Goal: Task Accomplishment & Management: Manage account settings

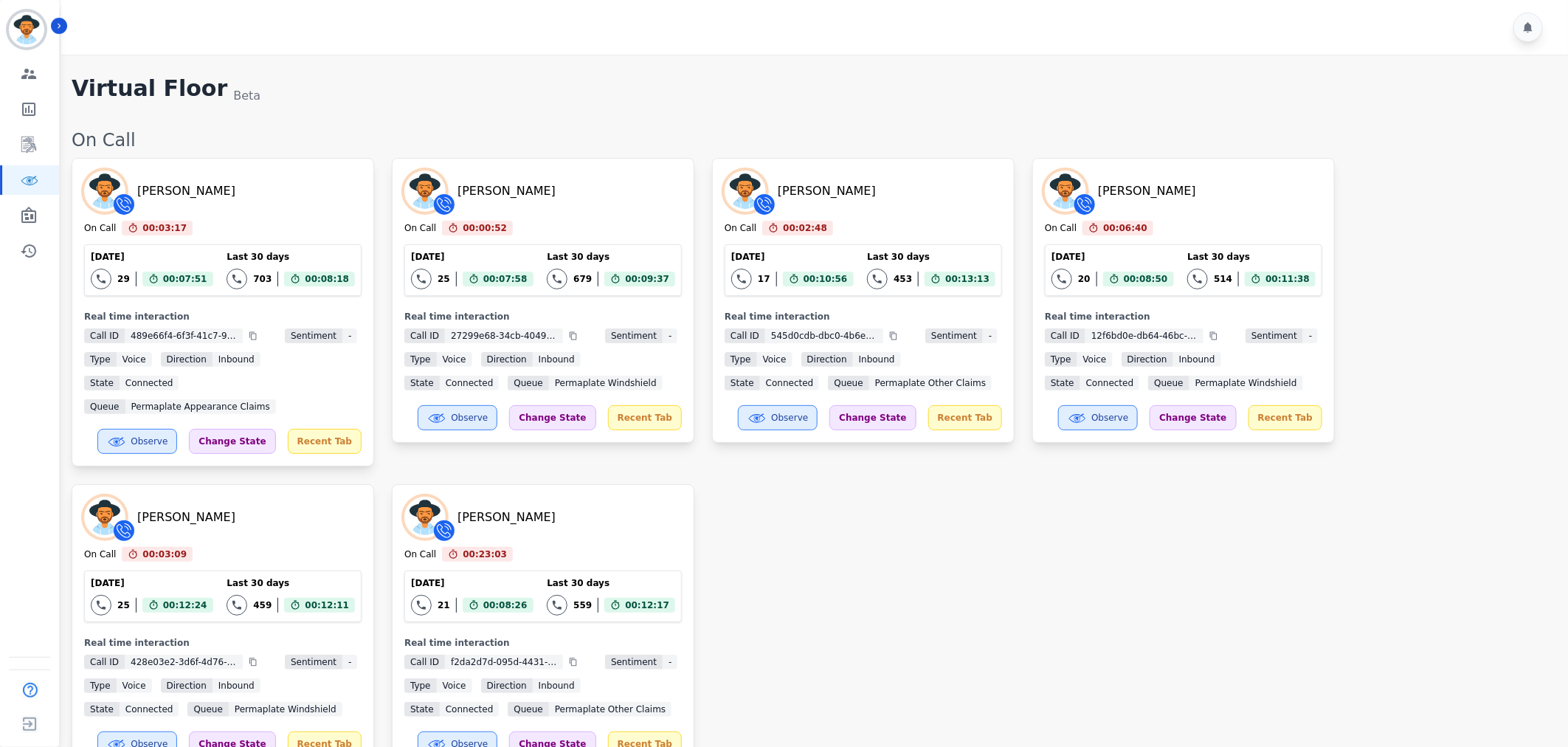
click at [947, 548] on div "David Tuitavuki On Call 00:03:17 Current State: On Call Today 29 Total interact…" at bounding box center [812, 463] width 1481 height 611
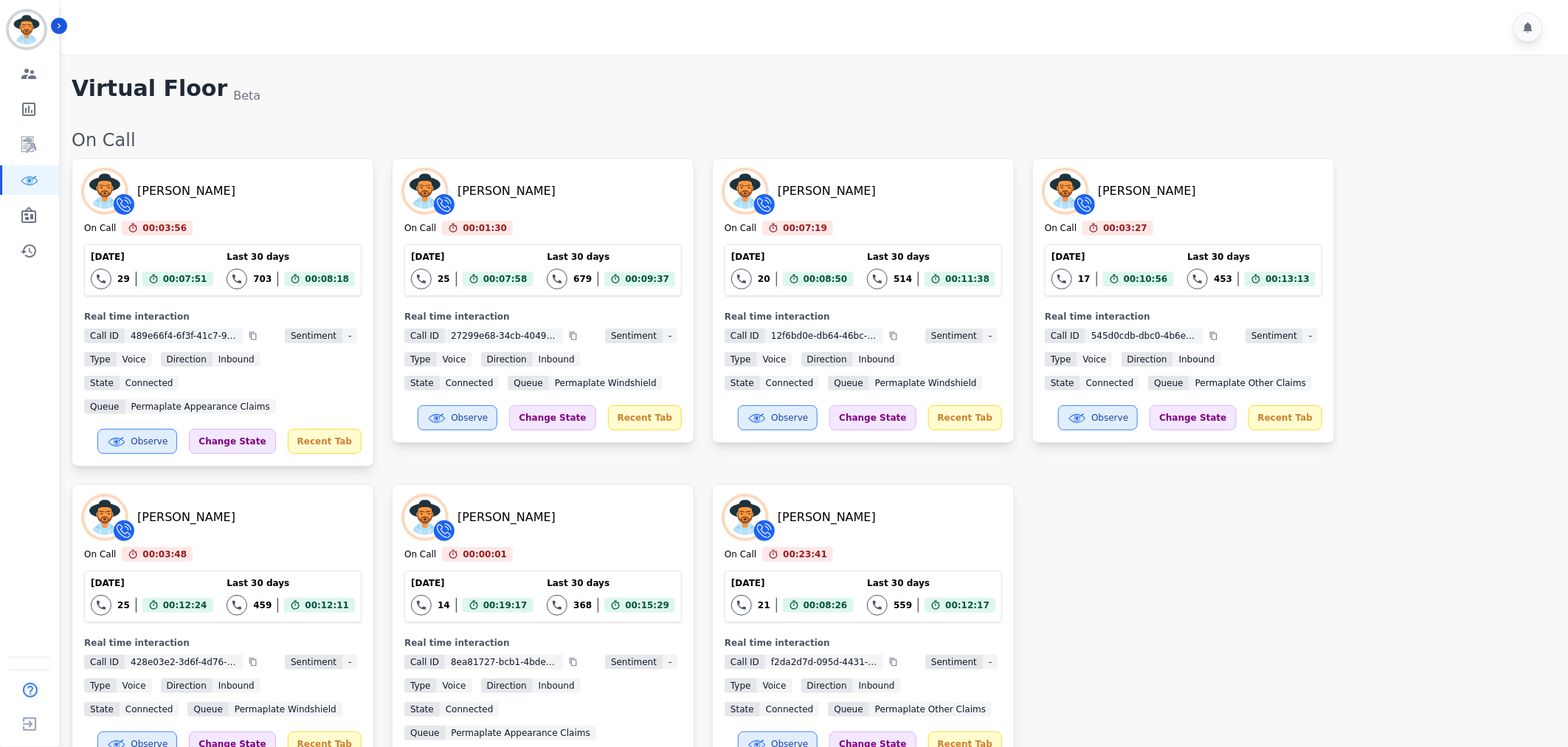
click at [1185, 605] on div "David Tuitavuki On Call 00:03:56 Current State: On Call Today 29 Total interact…" at bounding box center [812, 475] width 1481 height 634
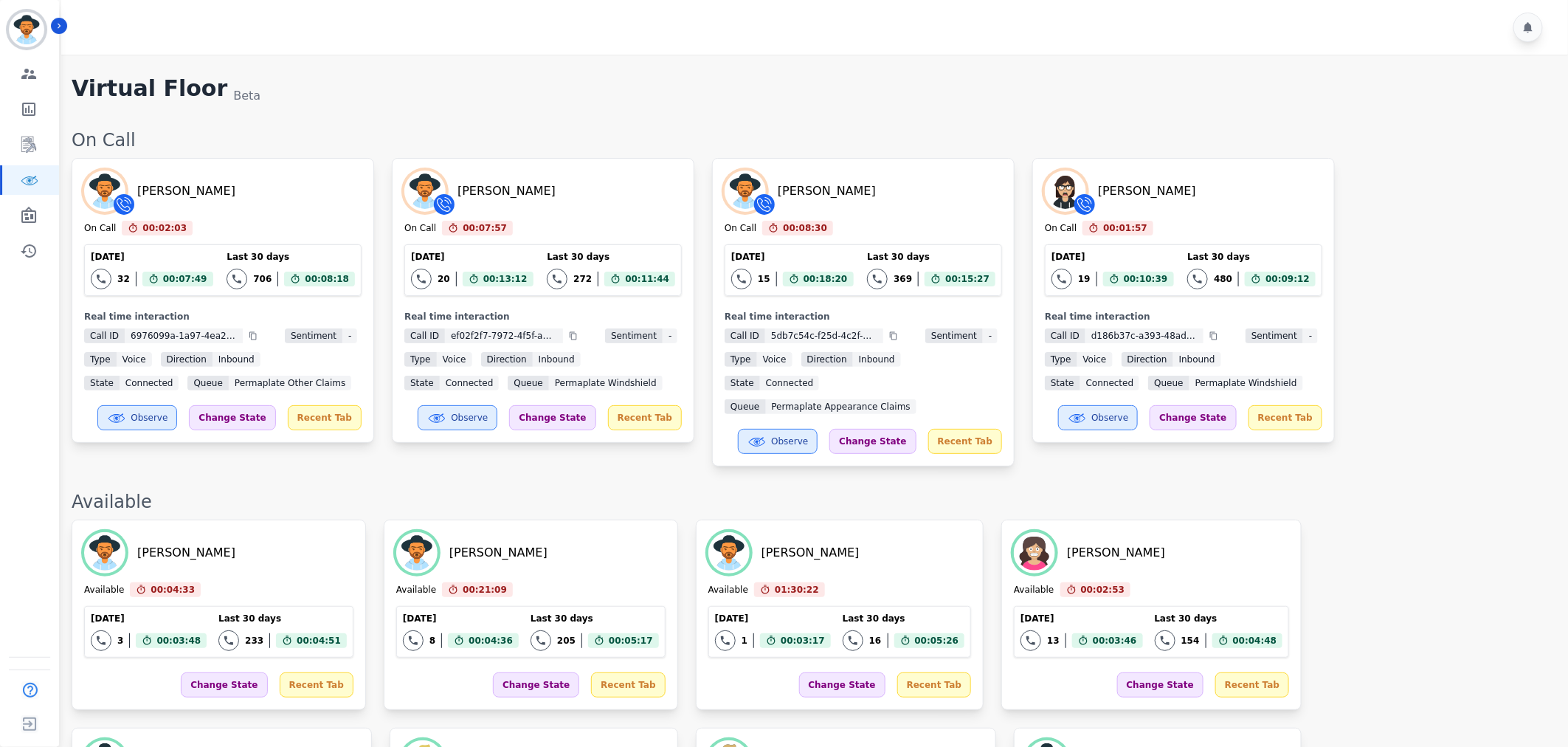
click at [1367, 263] on div "David Tuitavuki On Call 00:02:03 Current State: On Call Today 32 Total interact…" at bounding box center [812, 312] width 1481 height 308
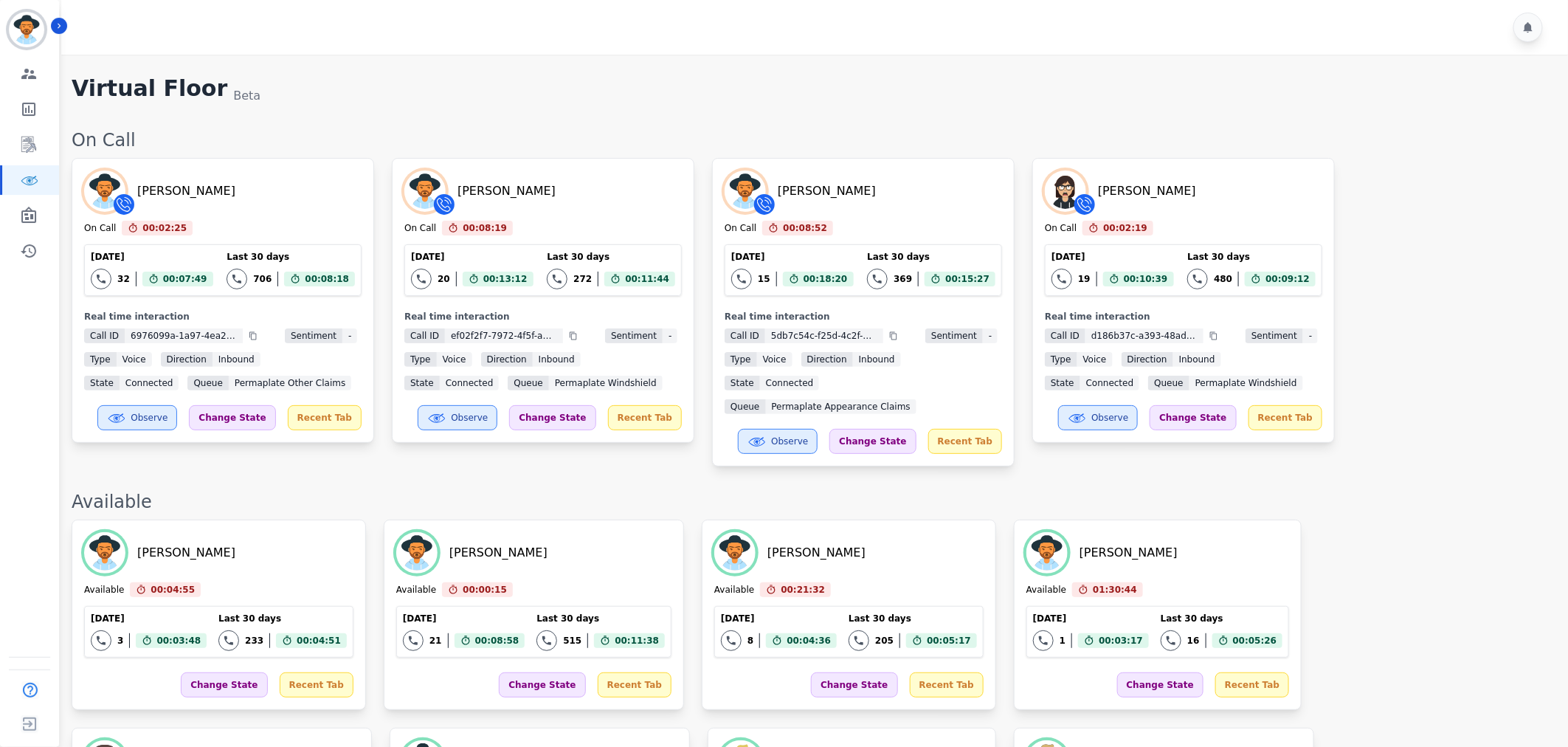
scroll to position [851, 0]
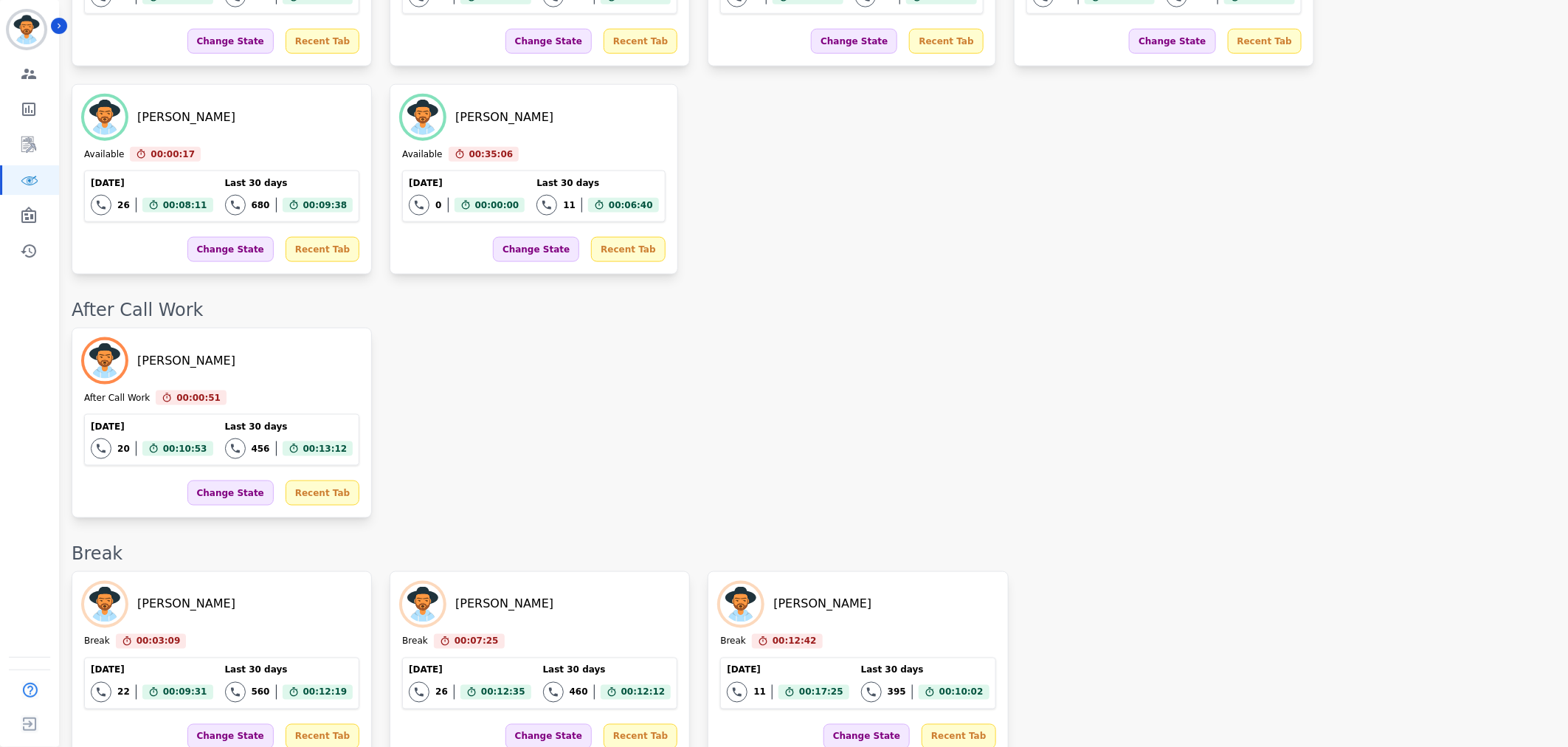
click at [1228, 571] on div "Katelyn Hadley Break 00:03:09 Current State: Break Today 22 Total interactions …" at bounding box center [812, 666] width 1481 height 190
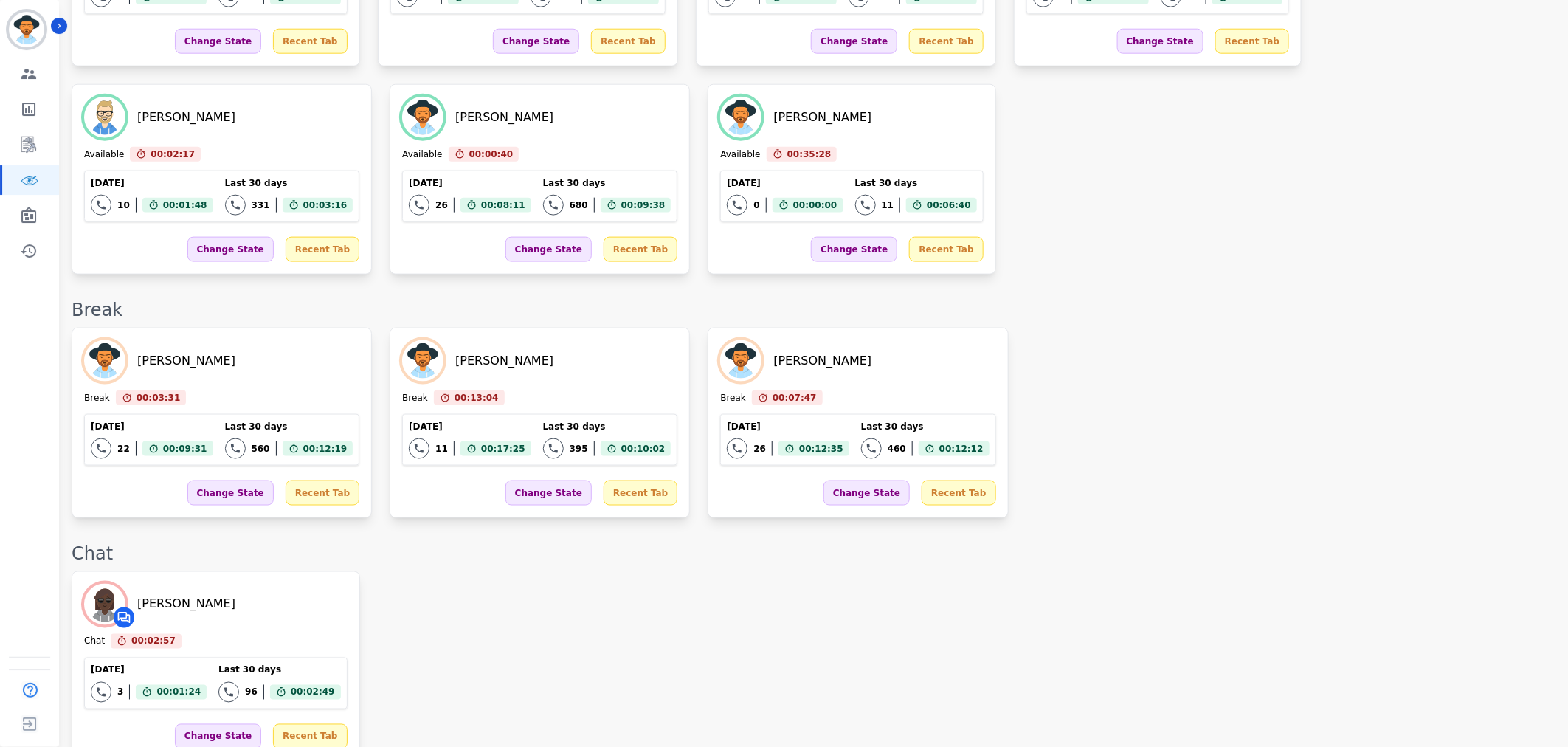
click at [1255, 497] on div "On Call David Tuitavuki On Call 00:02:48 Current State: On Call Today 32 Total …" at bounding box center [812, 714] width 1481 height 2874
click at [1040, 328] on div "Katelyn Hadley Break 00:04:16 Current State: Break Today 22 Total interactions …" at bounding box center [812, 423] width 1481 height 190
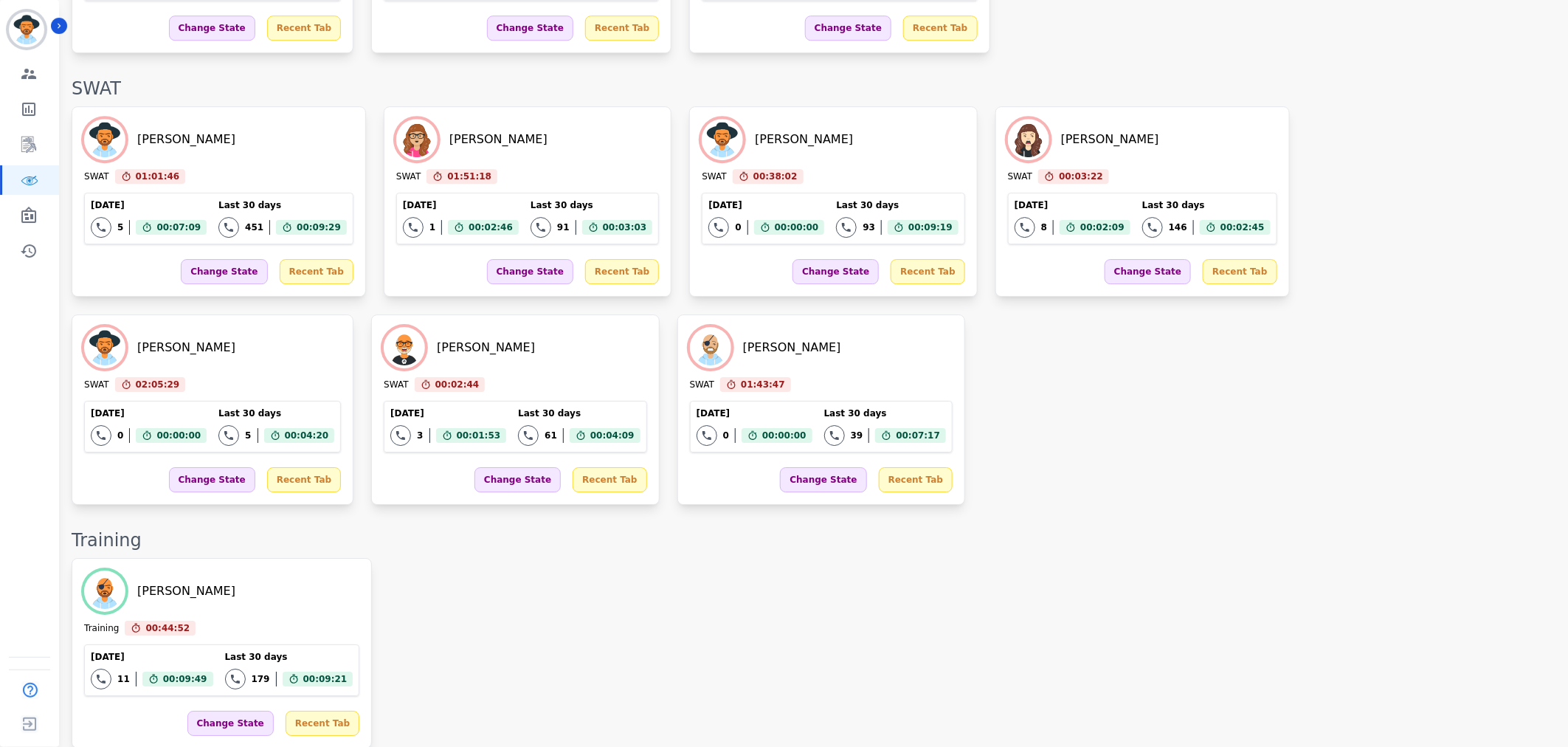
click at [775, 528] on div "Training" at bounding box center [812, 540] width 1481 height 24
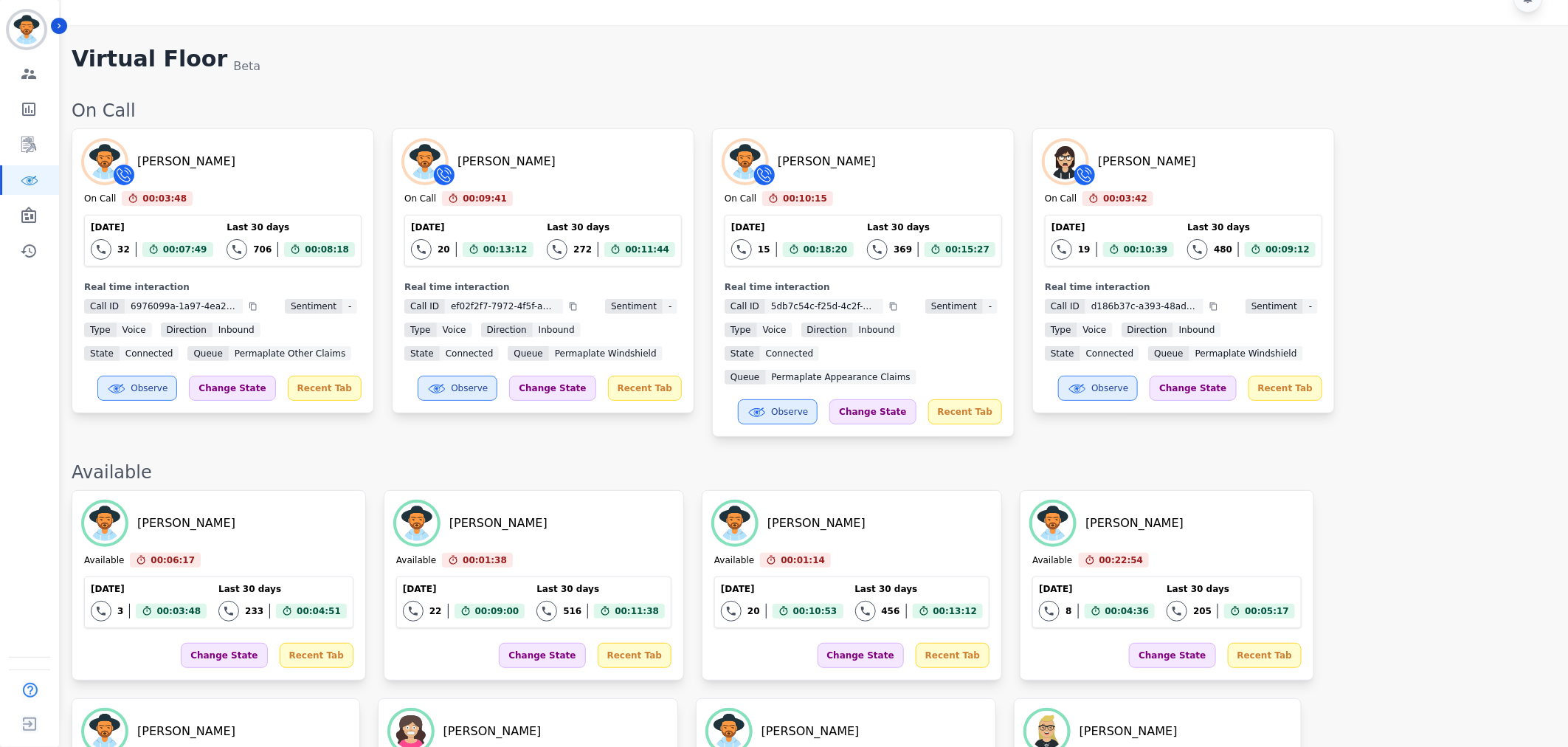
scroll to position [0, 0]
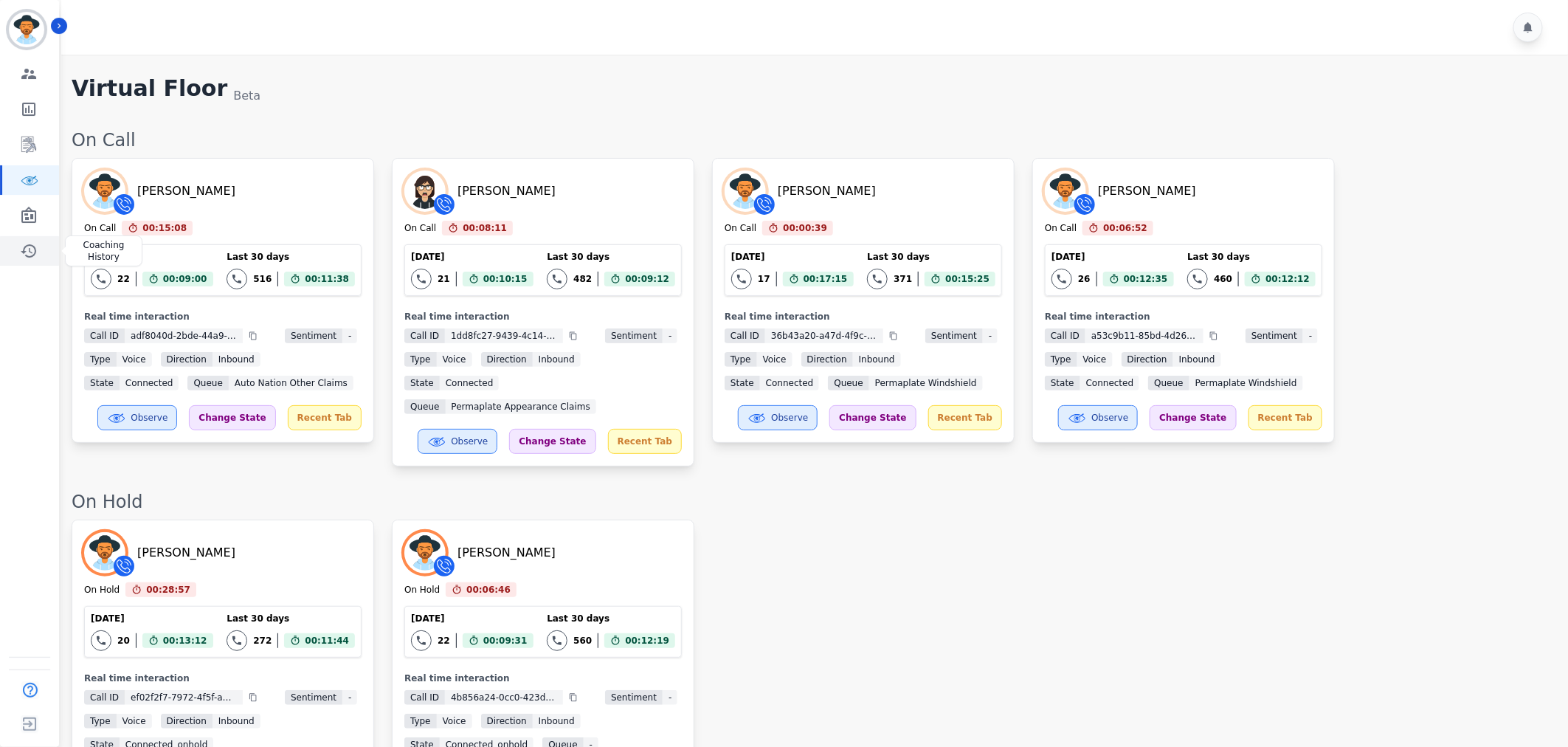
click at [20, 252] on icon "Sidebar" at bounding box center [28, 250] width 18 height 18
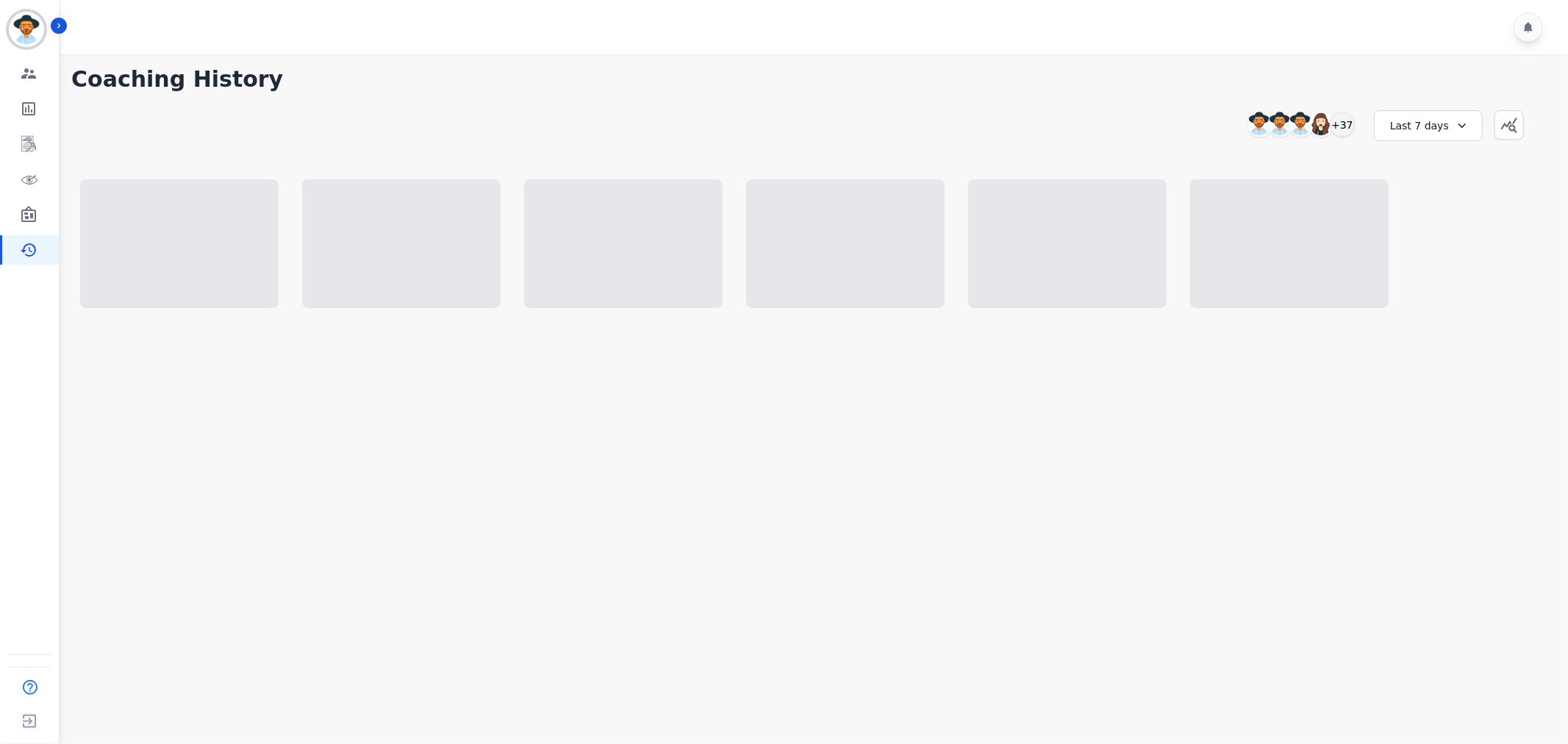
click at [1455, 132] on icon at bounding box center [1461, 125] width 14 height 14
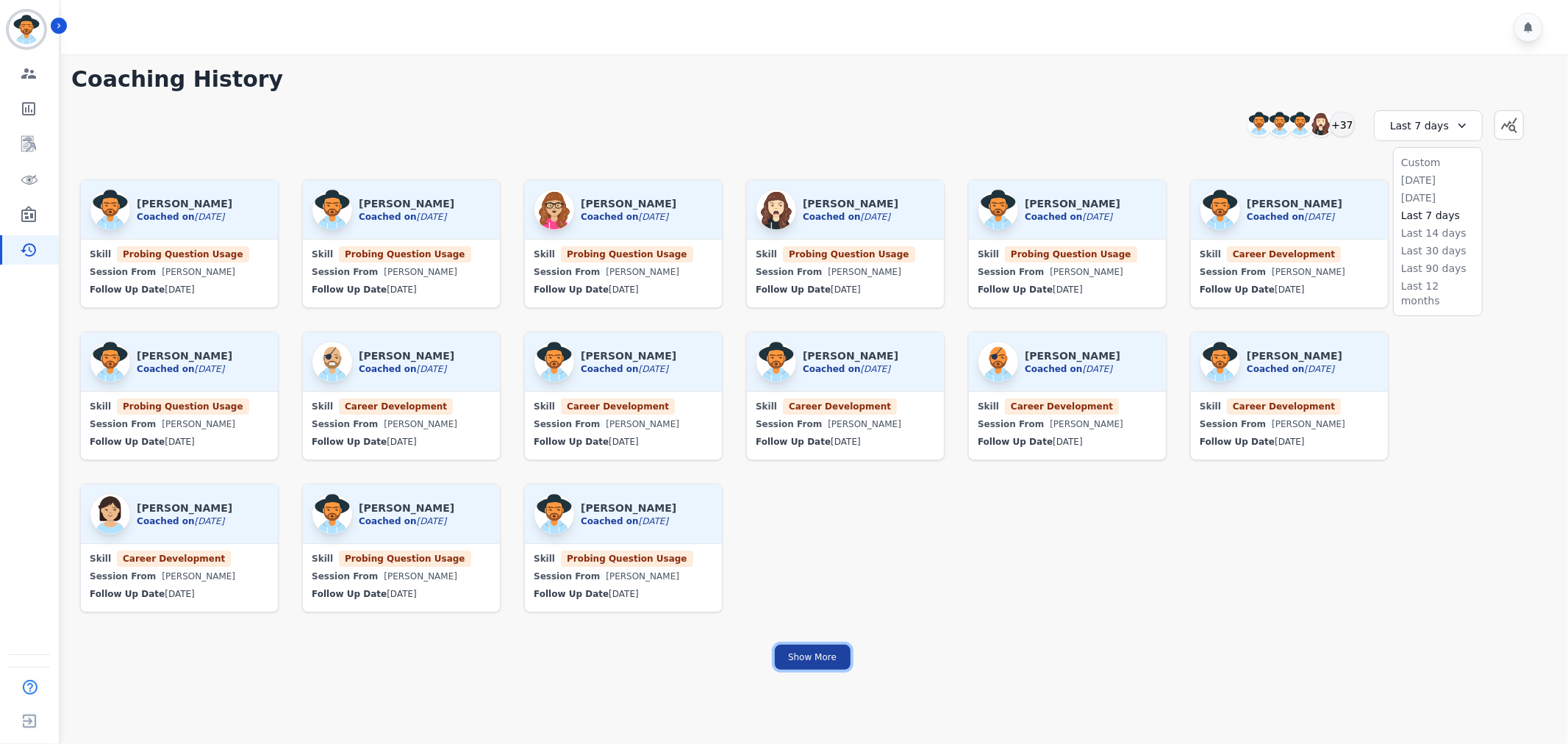
click at [814, 649] on button "Show More" at bounding box center [813, 657] width 76 height 25
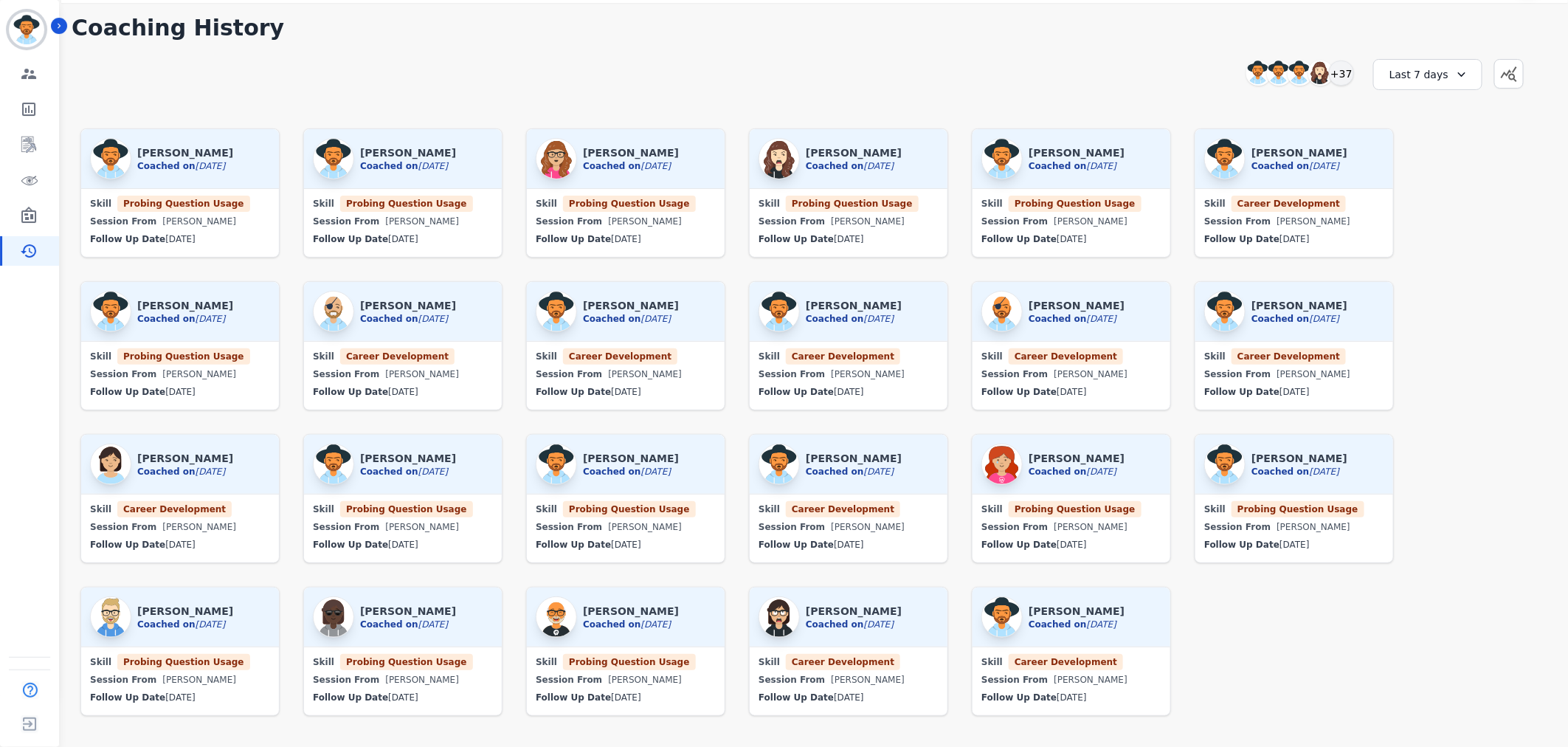
scroll to position [80, 0]
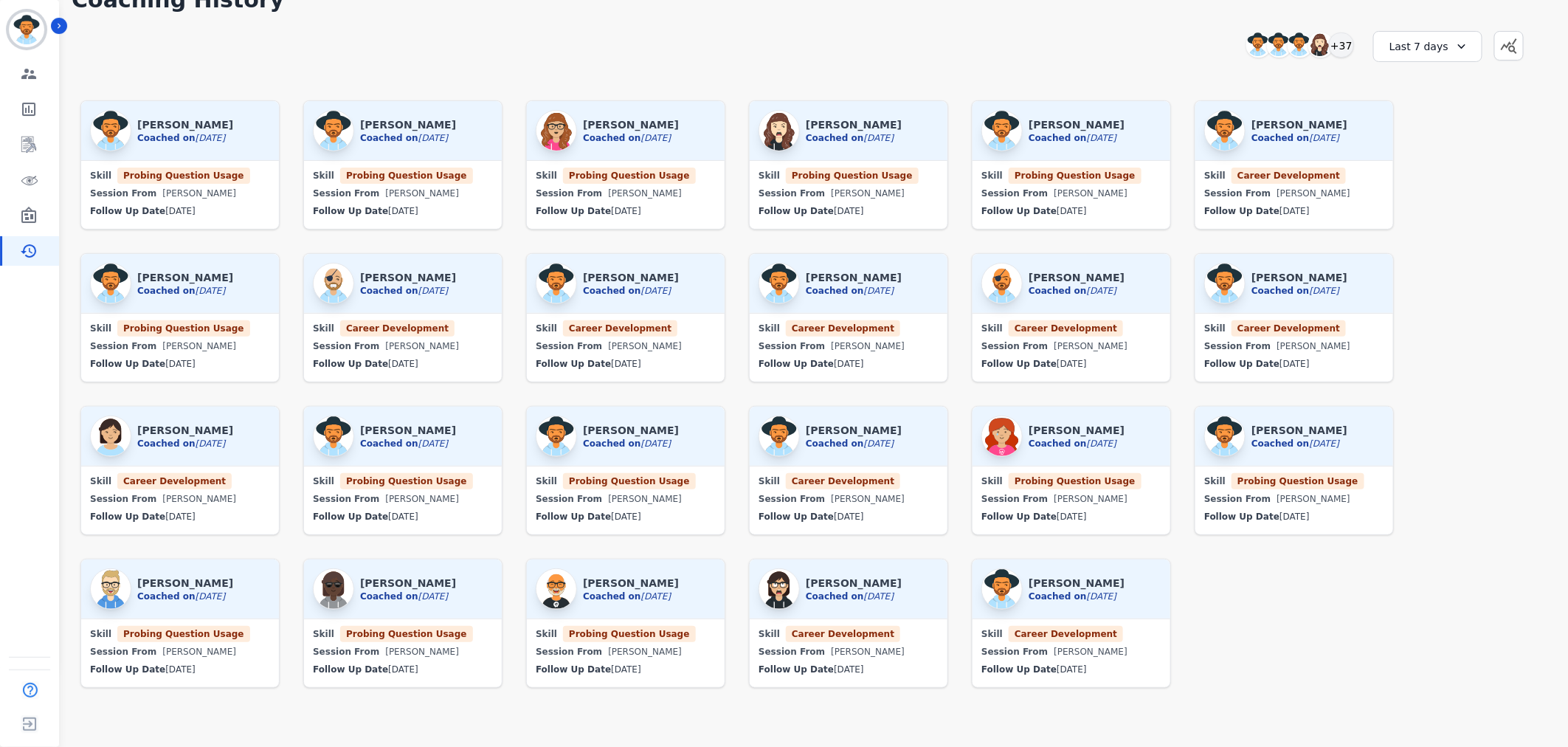
click at [307, 48] on div "**********" at bounding box center [812, 59] width 1481 height 64
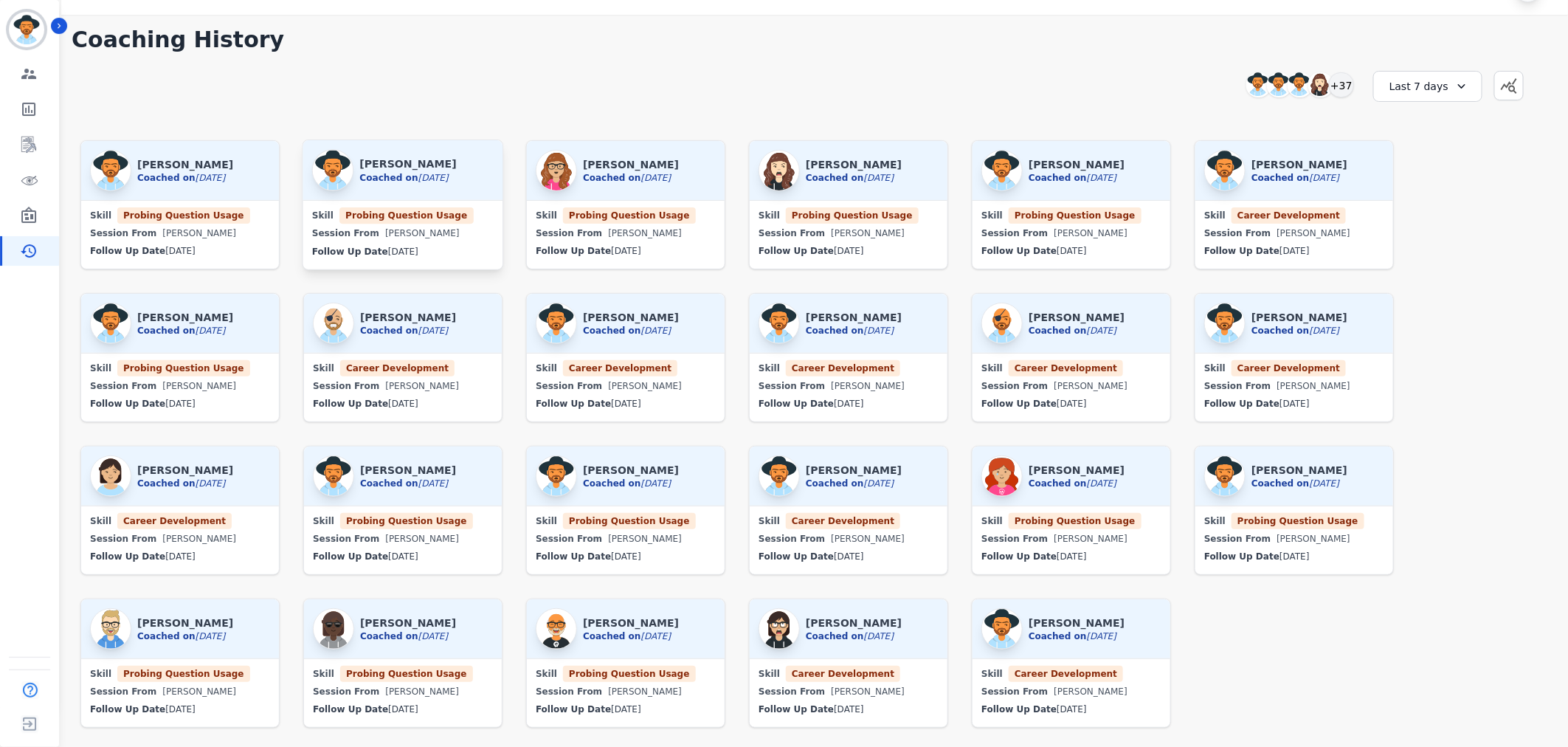
scroll to position [0, 0]
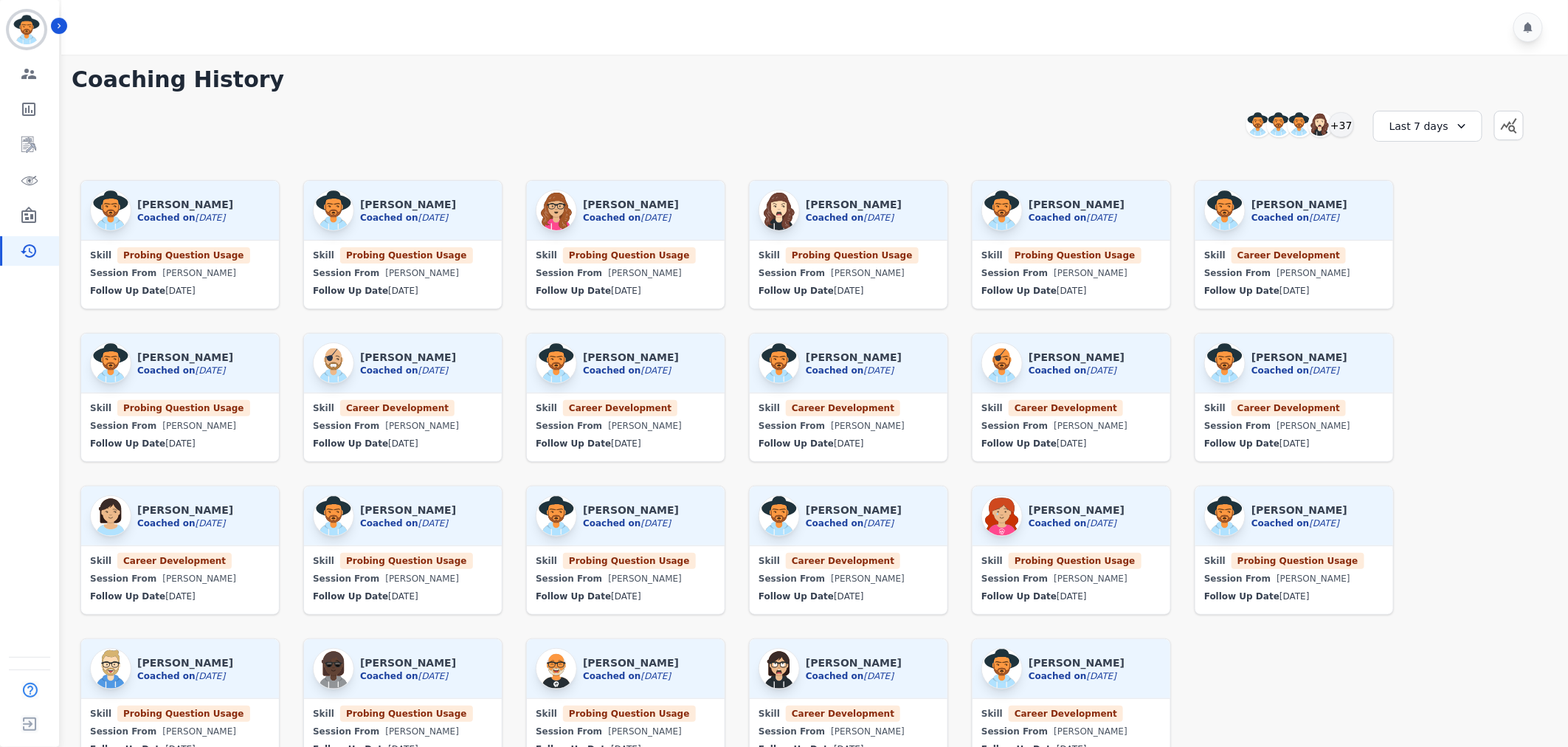
click at [495, 71] on h1 "Coaching History" at bounding box center [812, 79] width 1481 height 26
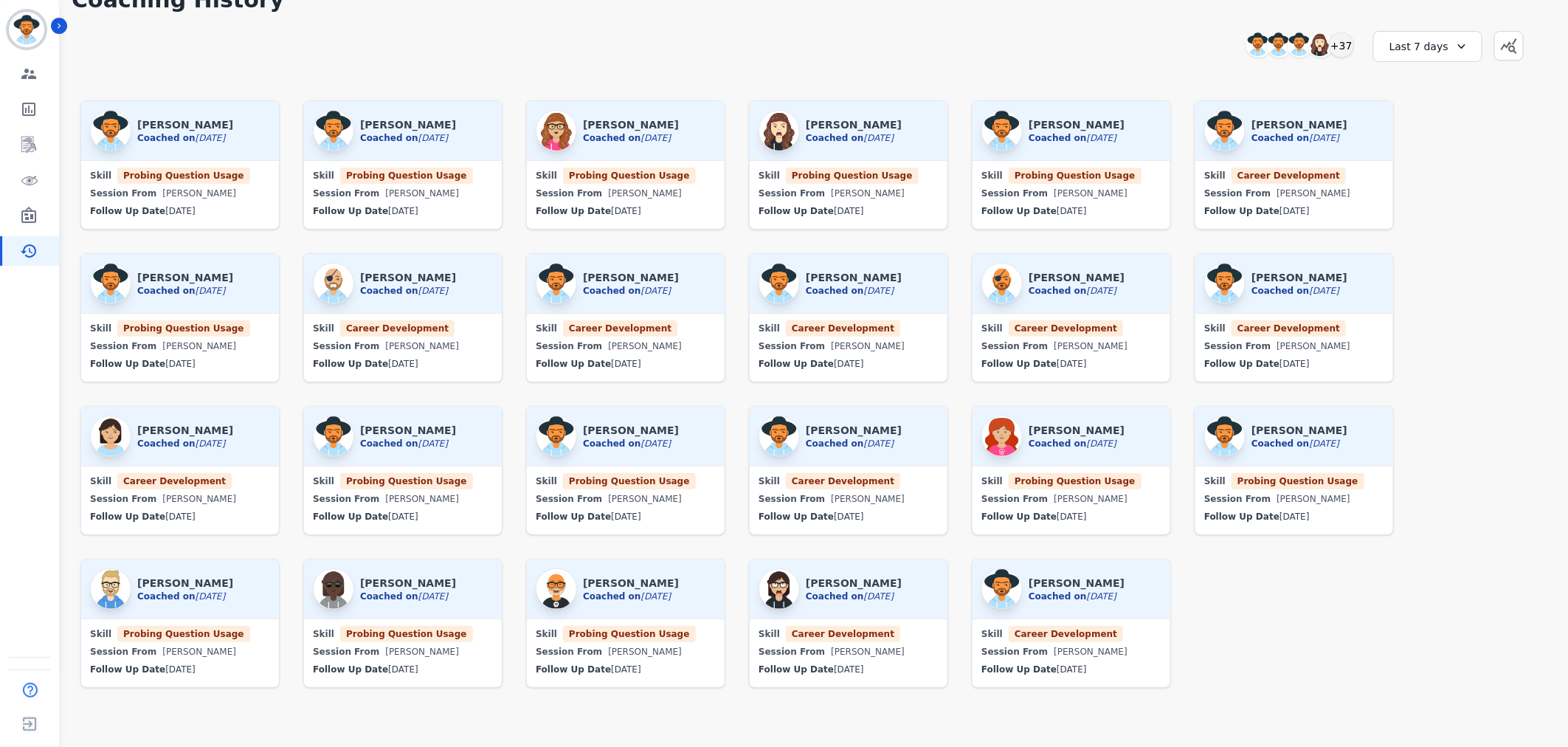
click at [1349, 608] on div "Angel Rozalez Coached on 09/12/2025 Skill Probing Question Usage Session From J…" at bounding box center [812, 419] width 1481 height 655
click at [25, 177] on icon "Sidebar" at bounding box center [30, 181] width 17 height 8
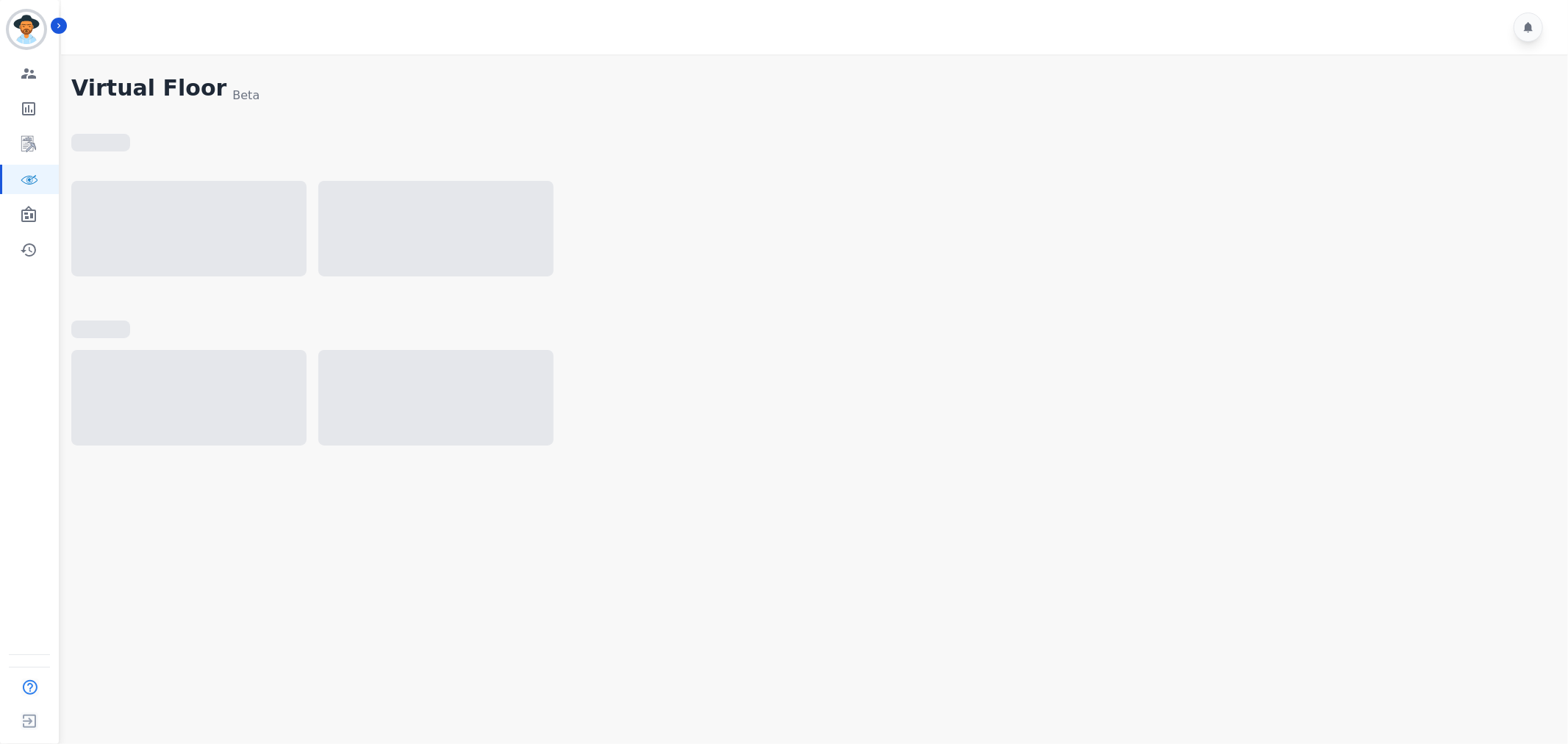
click at [1305, 402] on div at bounding box center [812, 405] width 1482 height 110
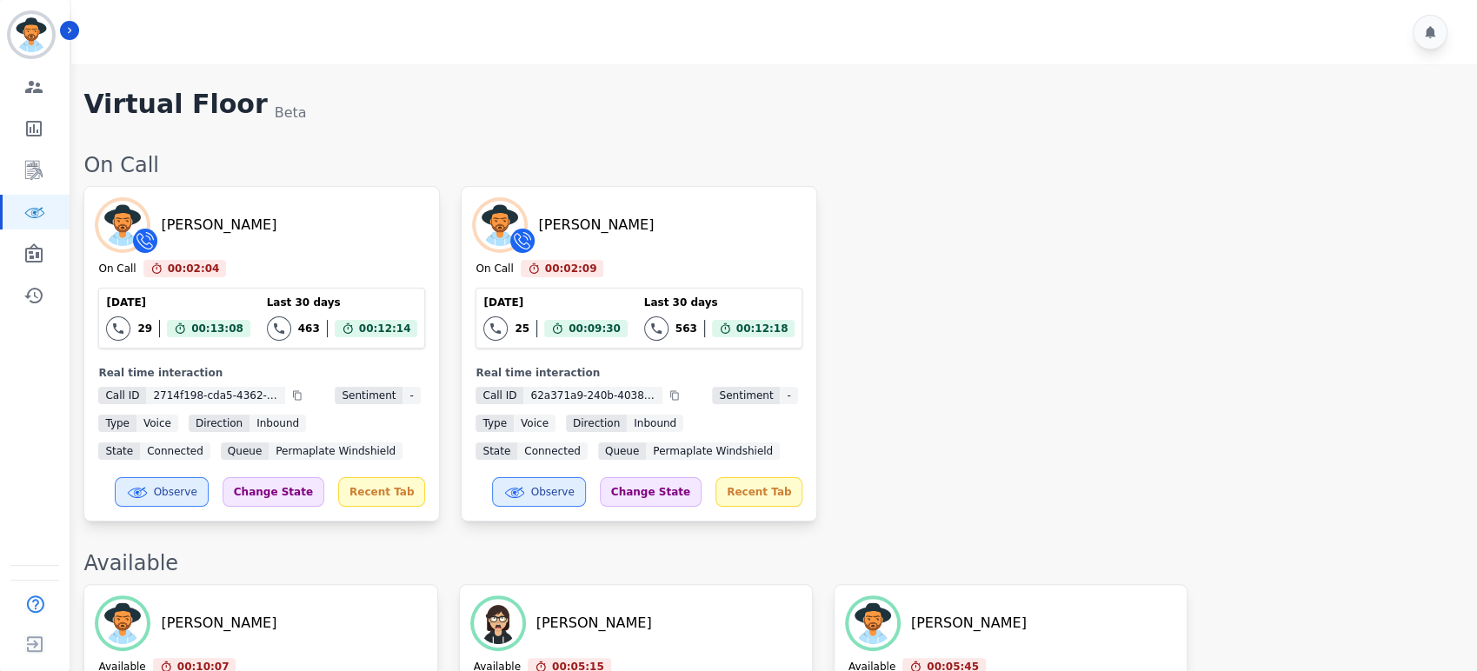
drag, startPoint x: 950, startPoint y: 422, endPoint x: 1258, endPoint y: 562, distance: 338.8
click at [952, 422] on div "[PERSON_NAME] On Call 00:02:04 Current State: On Call [DATE] 29 Total interacti…" at bounding box center [771, 353] width 1376 height 335
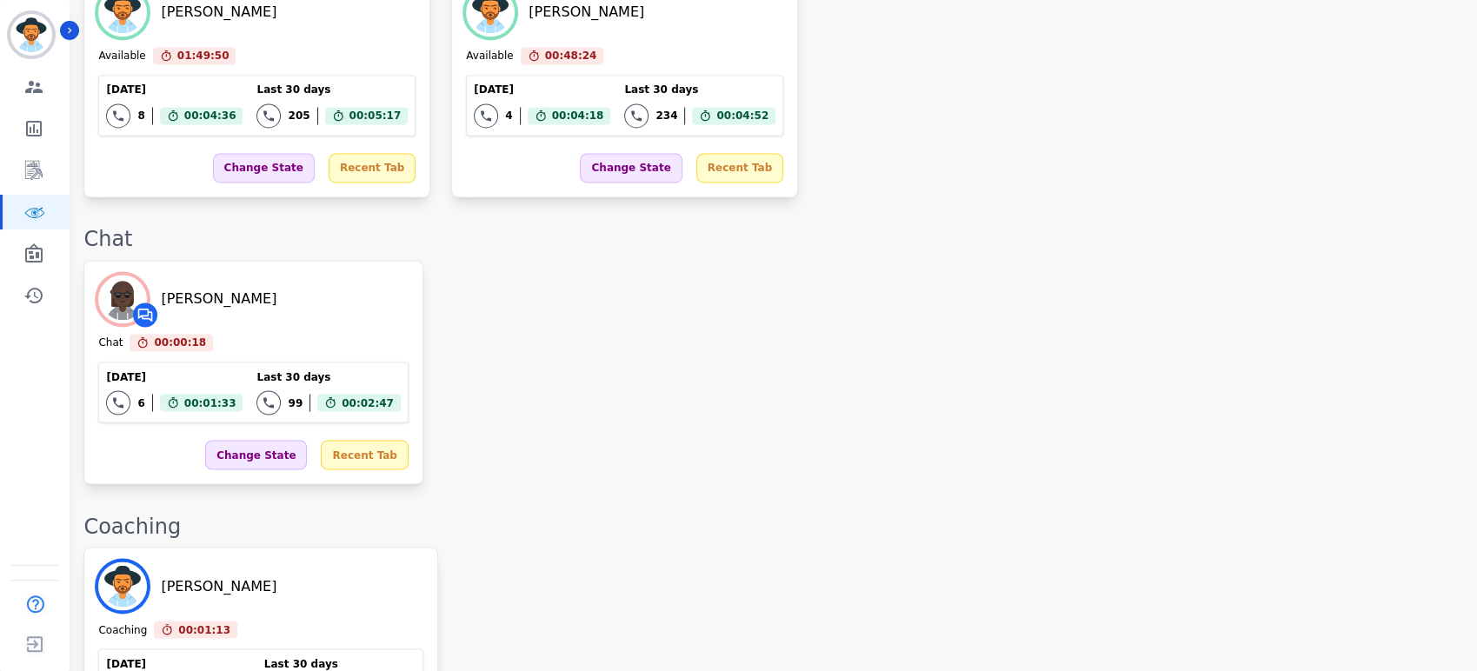
click at [645, 547] on div "[PERSON_NAME] Coaching 00:01:13 Current State: Coaching [DATE] 38 Total interac…" at bounding box center [771, 659] width 1376 height 224
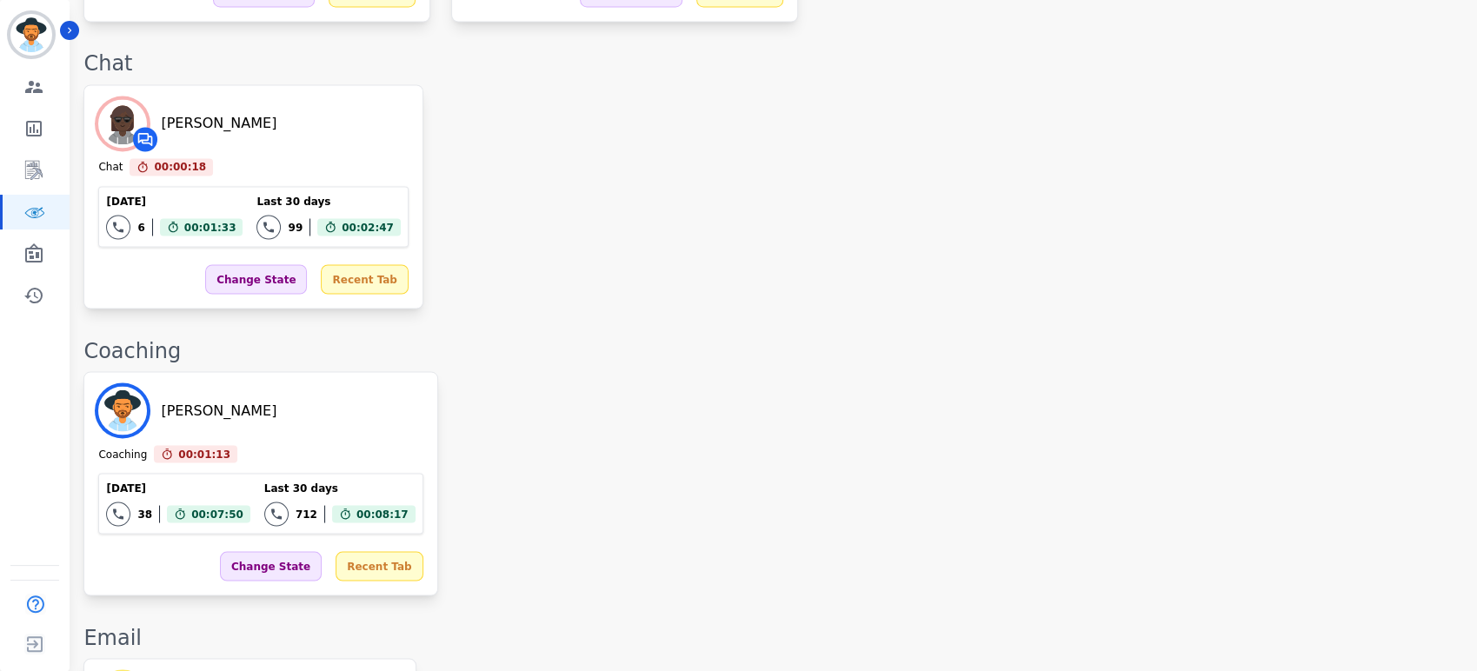
scroll to position [1892, 0]
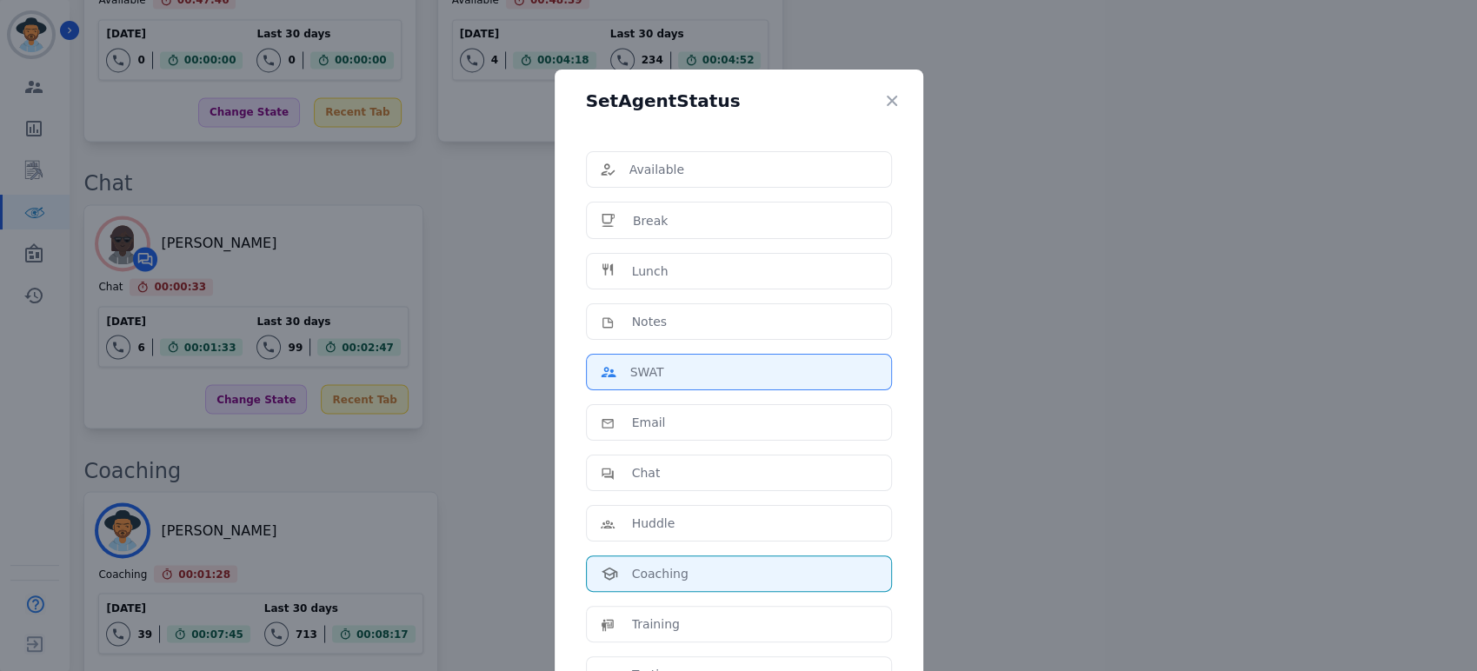
click at [681, 374] on div "SWAT" at bounding box center [739, 371] width 276 height 17
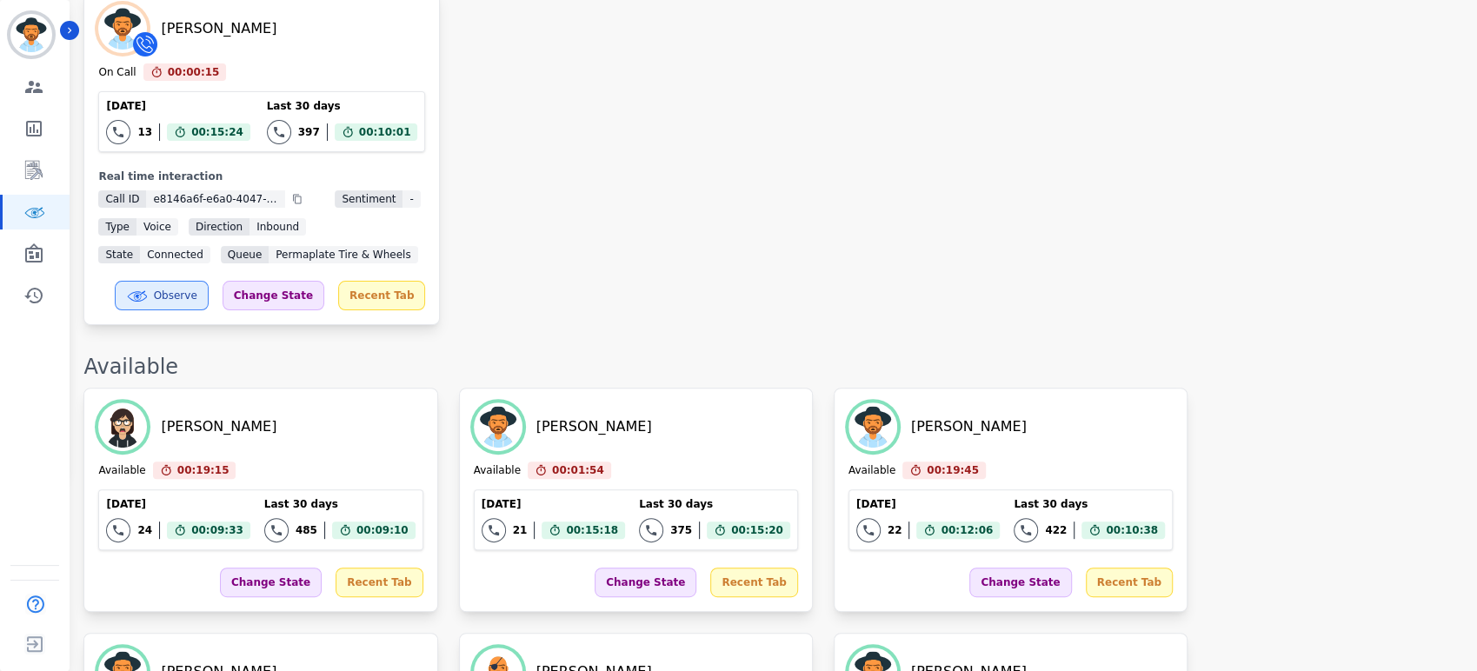
scroll to position [0, 0]
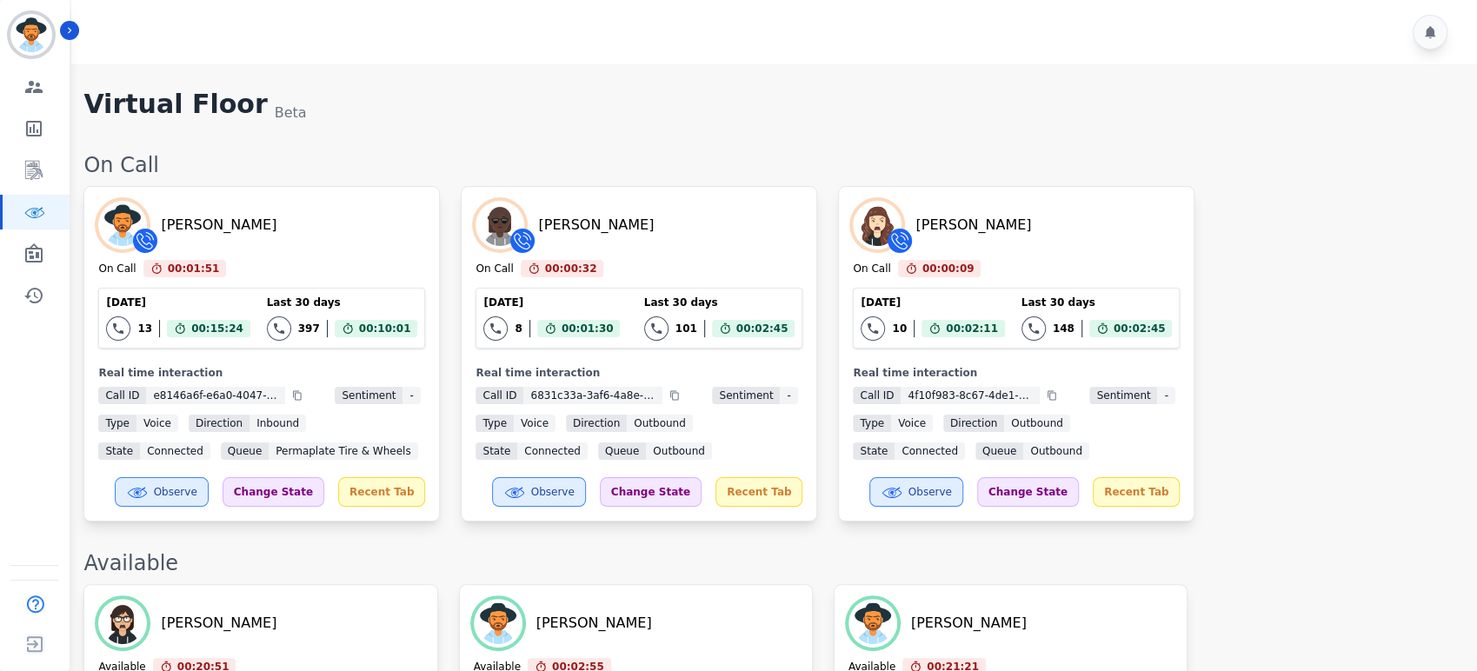
click at [1265, 366] on div "[PERSON_NAME] On Call 00:01:51 Current State: On Call [DATE] 13 Total interacti…" at bounding box center [771, 353] width 1376 height 335
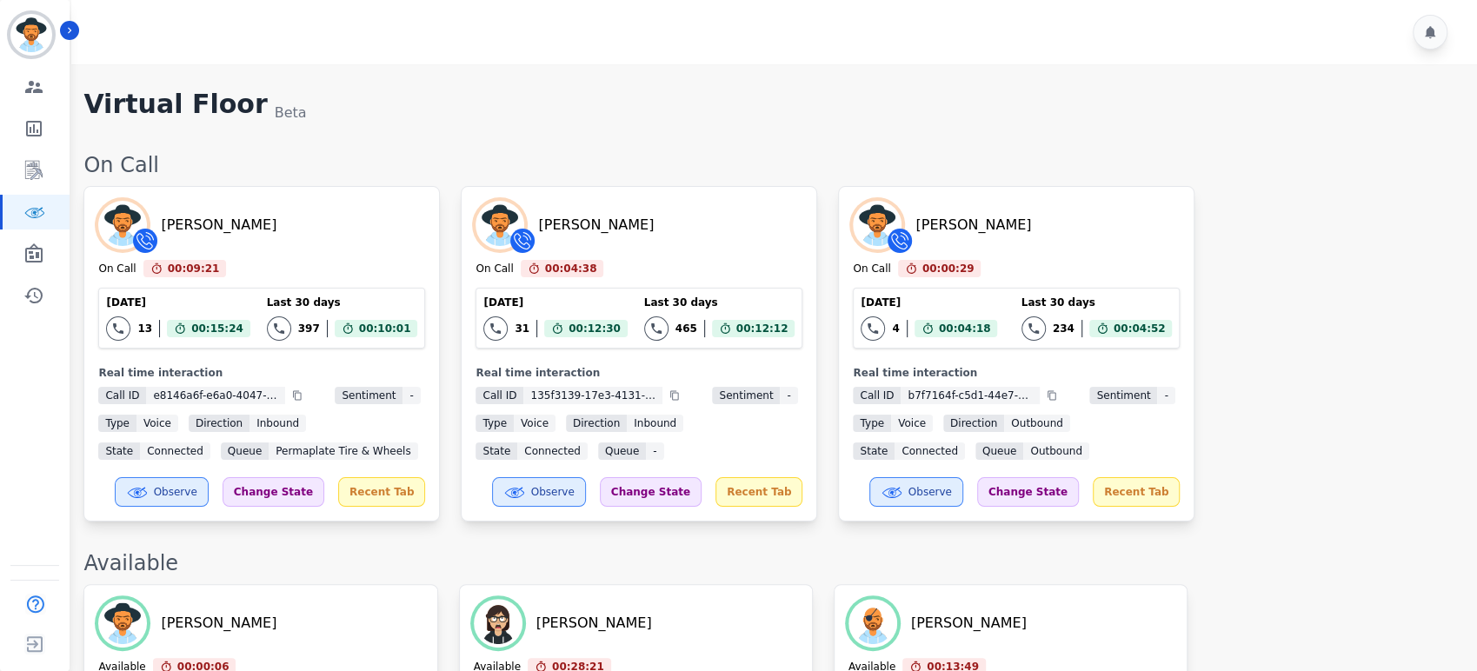
click at [1298, 267] on div "[PERSON_NAME] On Call 00:09:21 Current State: On Call [DATE] 13 Total interacti…" at bounding box center [771, 353] width 1376 height 335
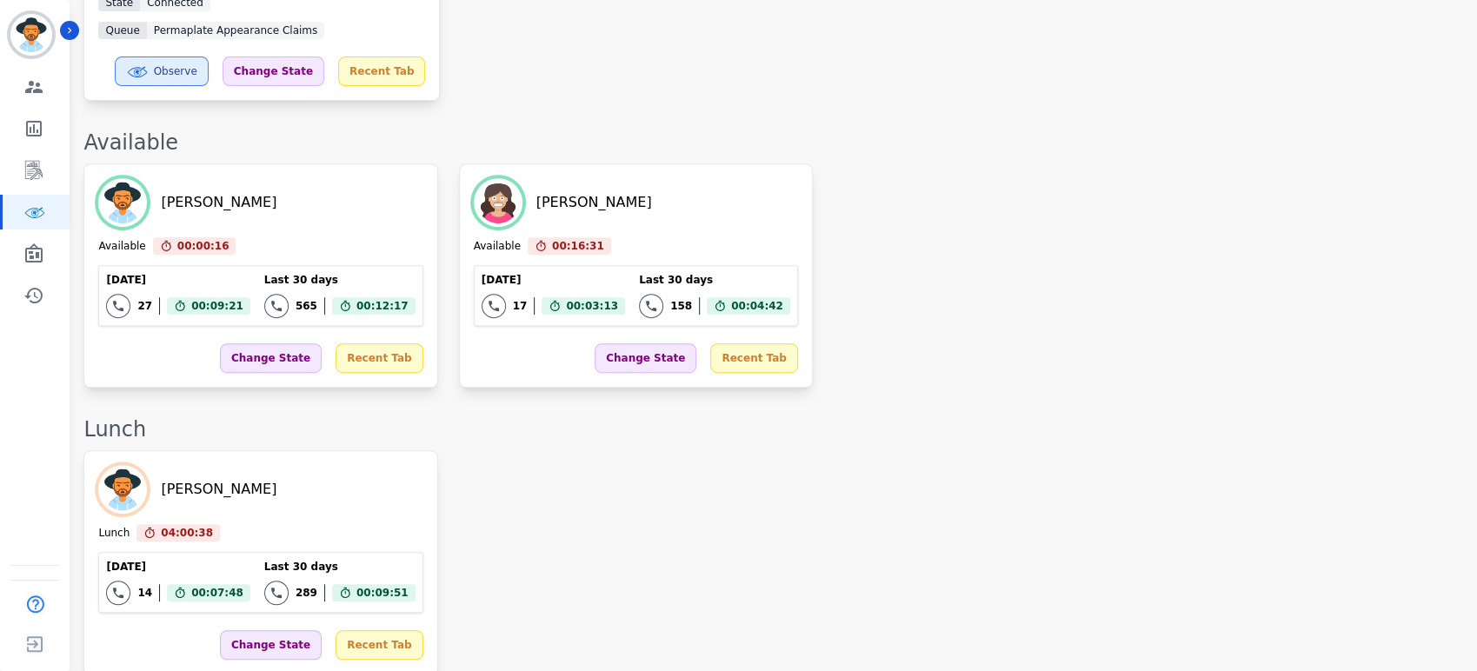
scroll to position [482, 0]
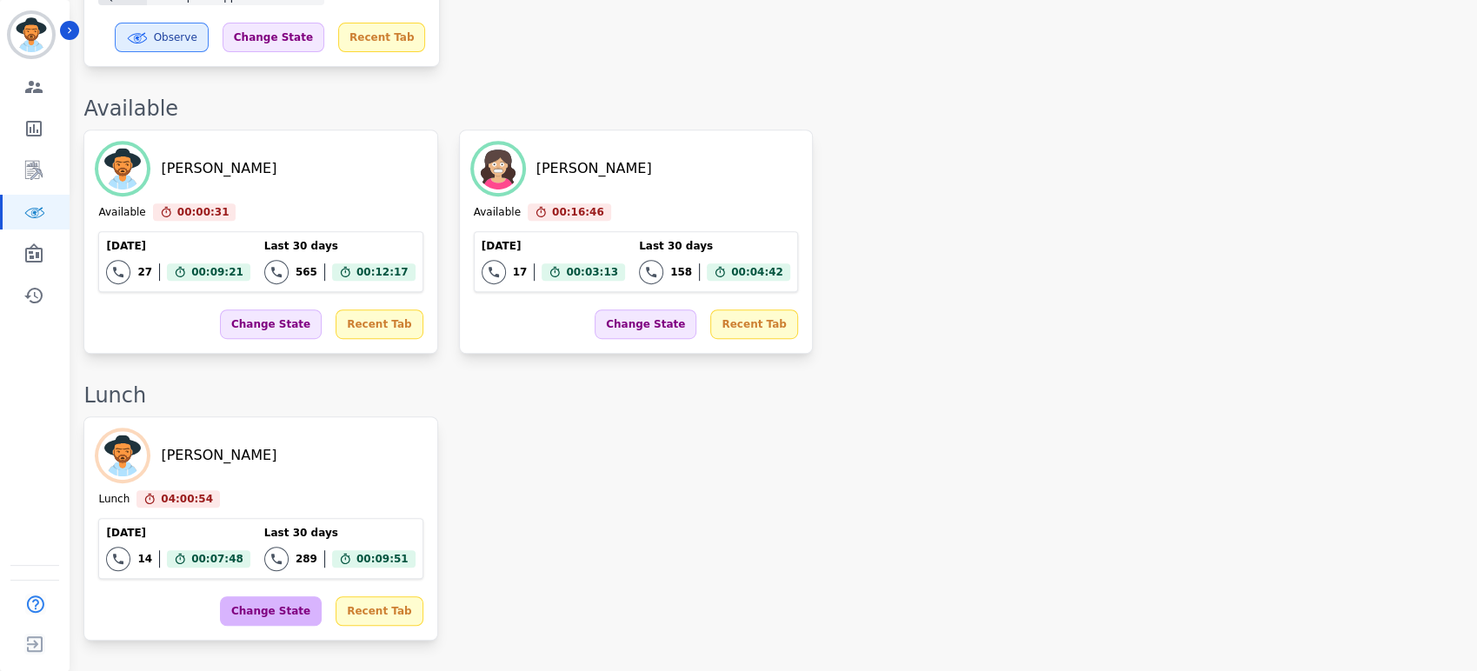
click at [270, 596] on div "Change State" at bounding box center [271, 611] width 102 height 30
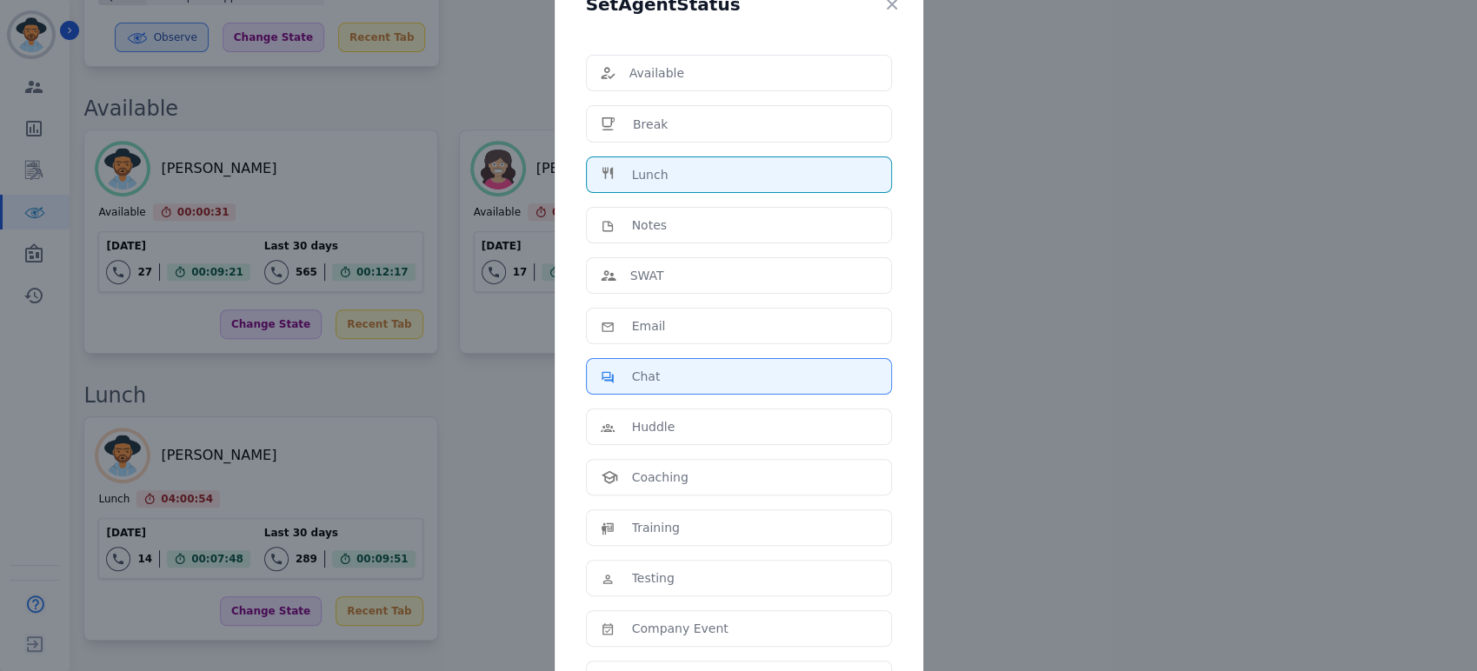
scroll to position [271, 0]
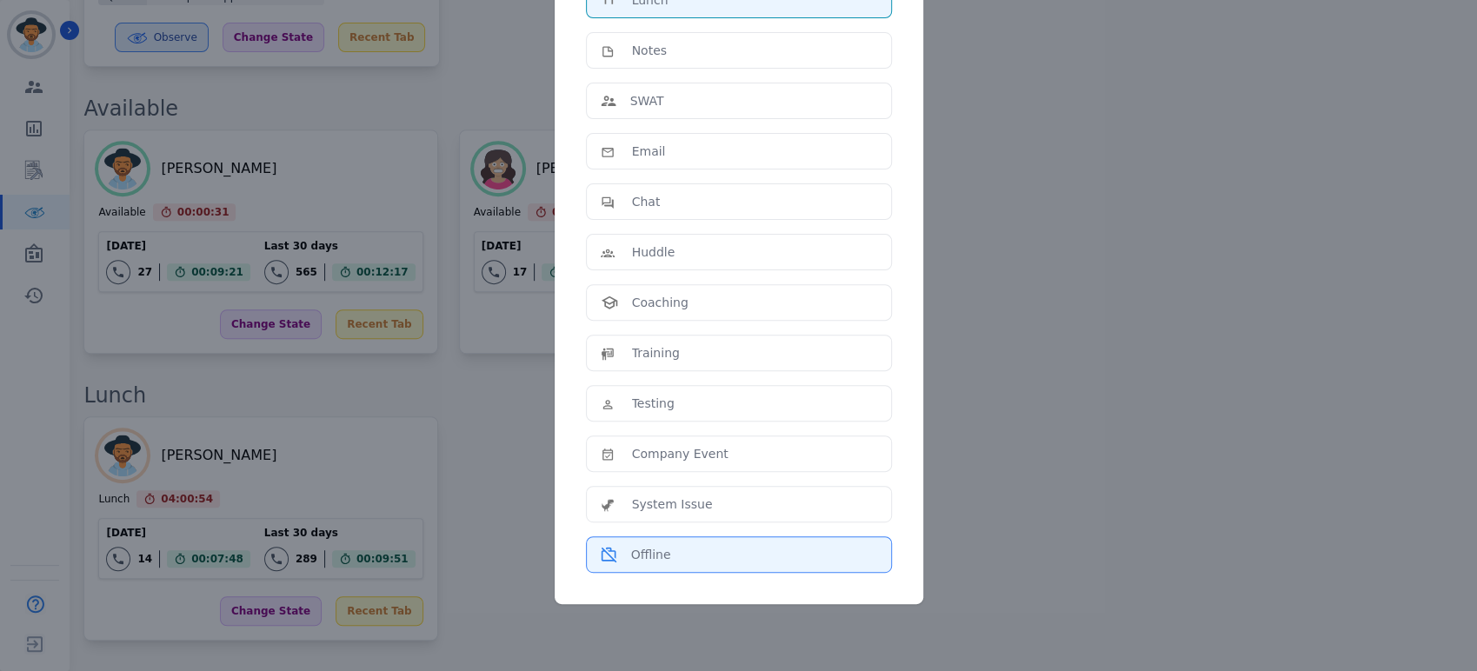
click at [674, 559] on div "Offline" at bounding box center [739, 554] width 276 height 17
